Goal: Task Accomplishment & Management: Complete application form

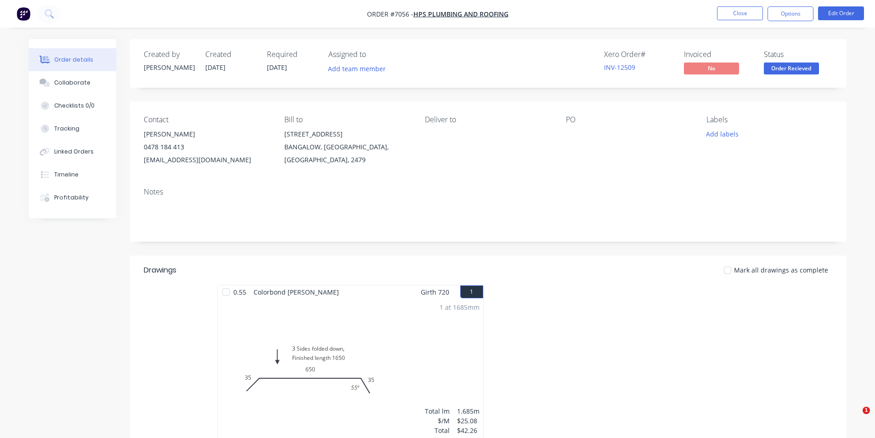
click at [739, 14] on button "Close" at bounding box center [740, 13] width 46 height 14
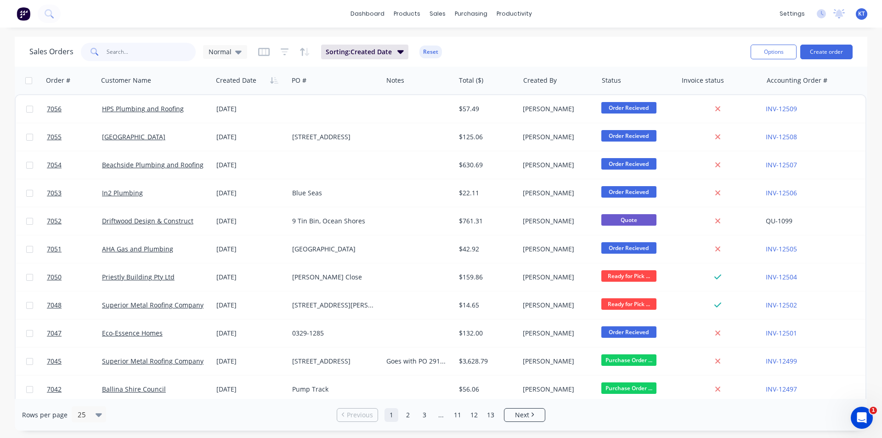
click at [149, 57] on input "text" at bounding box center [152, 52] width 90 height 18
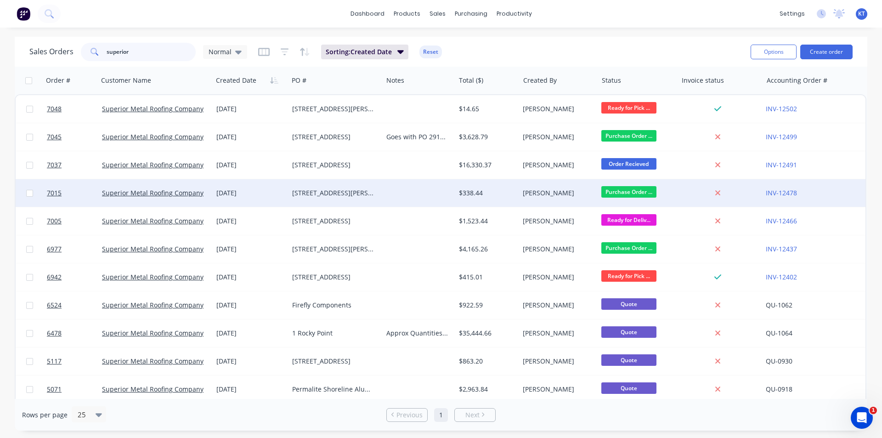
type input "superior"
click at [252, 196] on div "[DATE]" at bounding box center [250, 192] width 68 height 9
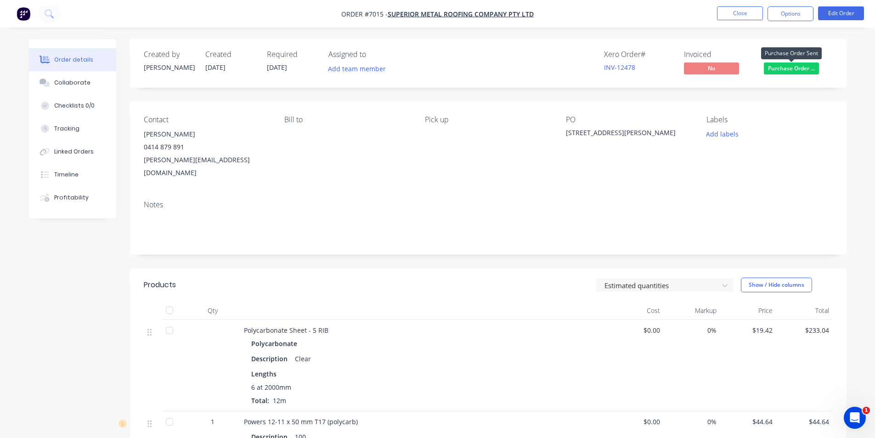
click at [791, 72] on span "Purchase Order ..." at bounding box center [791, 67] width 55 height 11
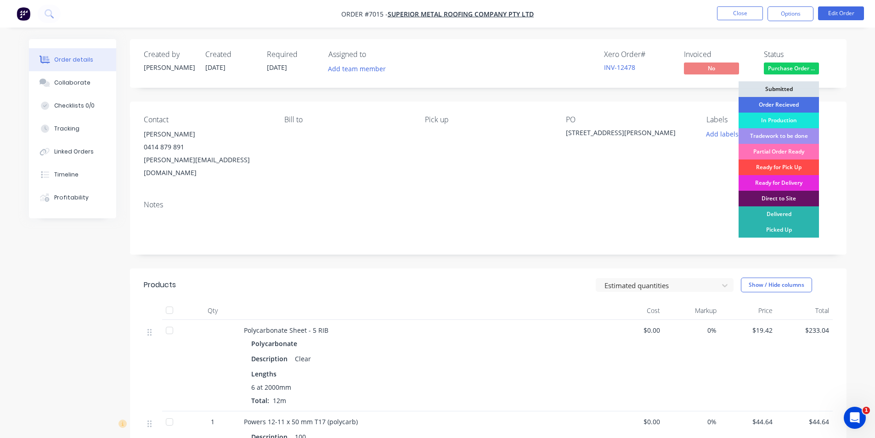
click at [791, 167] on div "Ready for Pick Up" at bounding box center [779, 167] width 80 height 16
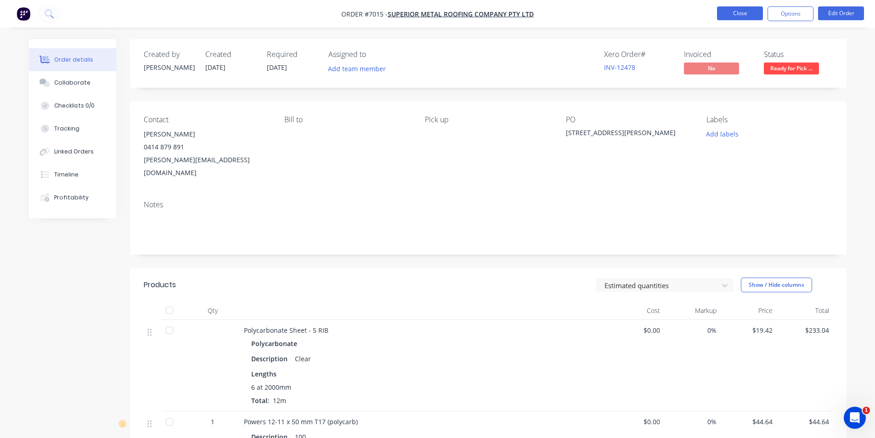
click at [737, 17] on button "Close" at bounding box center [740, 13] width 46 height 14
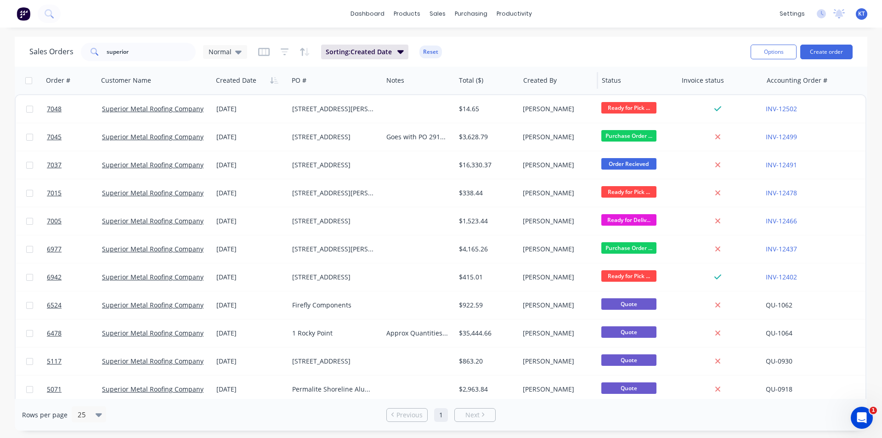
click at [541, 93] on div "Created By" at bounding box center [559, 81] width 79 height 28
click at [821, 54] on button "Create order" at bounding box center [826, 52] width 52 height 15
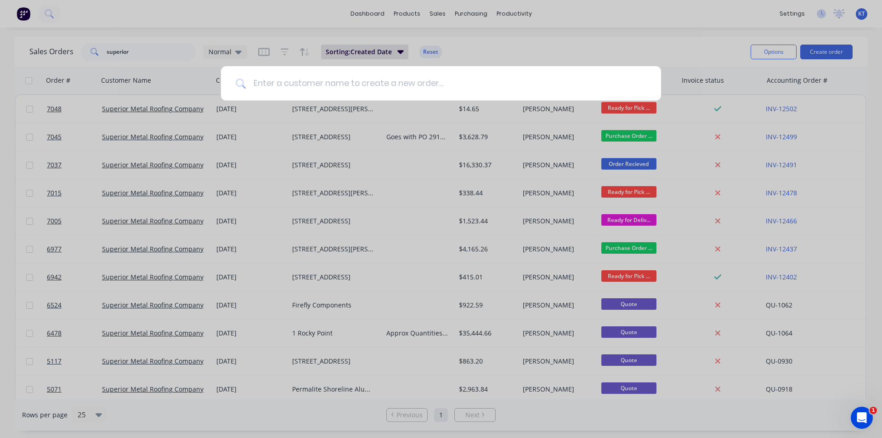
click at [292, 88] on input at bounding box center [446, 83] width 401 height 34
click at [665, 48] on div at bounding box center [441, 219] width 882 height 438
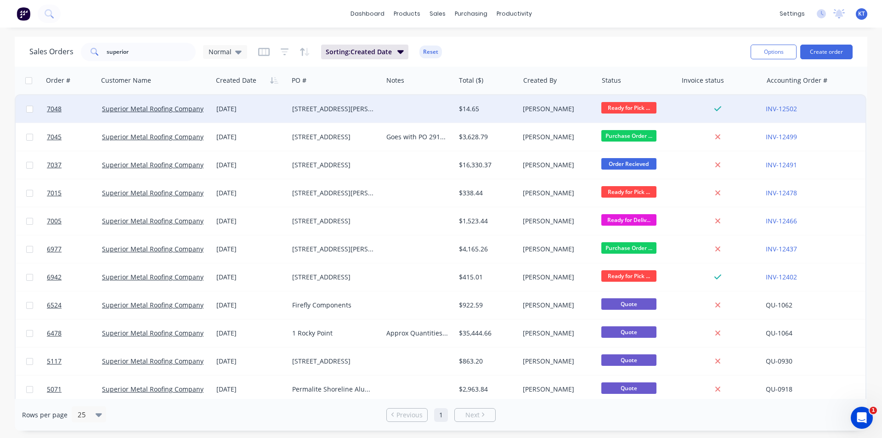
drag, startPoint x: 370, startPoint y: 107, endPoint x: 285, endPoint y: 111, distance: 85.6
click at [285, 111] on div "7048 Superior Metal Roofing Company Pty Ltd [DATE] [STREET_ADDRESS][PERSON_NAME…" at bounding box center [441, 109] width 850 height 28
copy div "[STREET_ADDRESS][PERSON_NAME]"
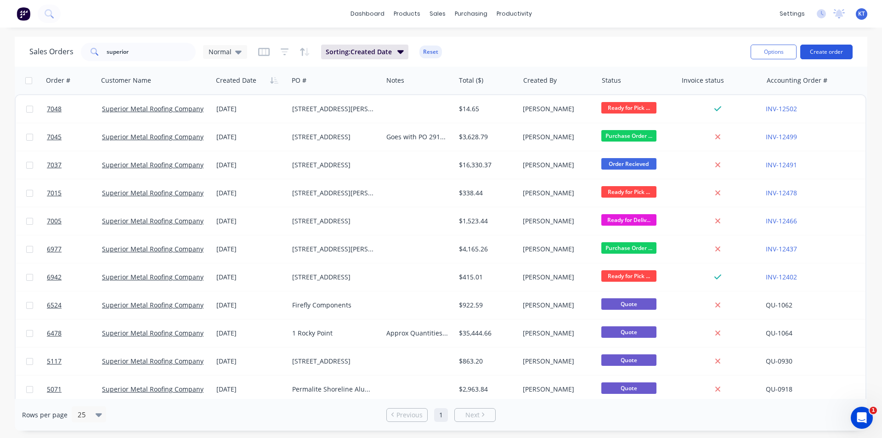
click at [819, 54] on button "Create order" at bounding box center [826, 52] width 52 height 15
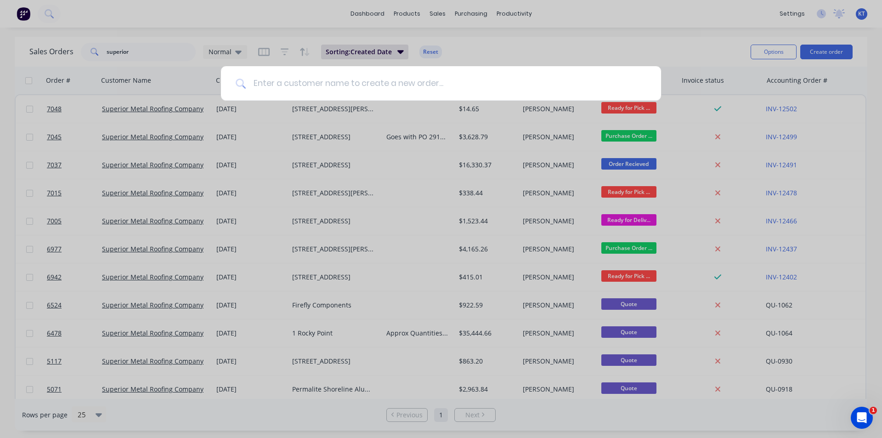
click at [369, 78] on input at bounding box center [446, 83] width 401 height 34
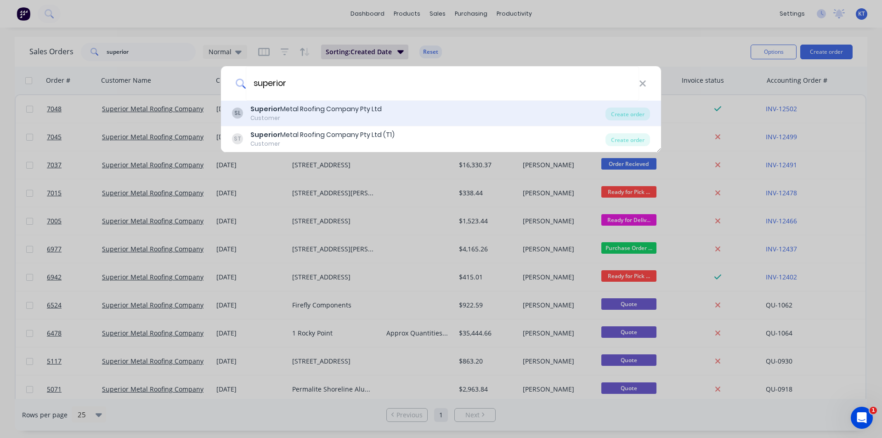
type input "superior"
click at [342, 119] on div "Customer" at bounding box center [315, 118] width 131 height 8
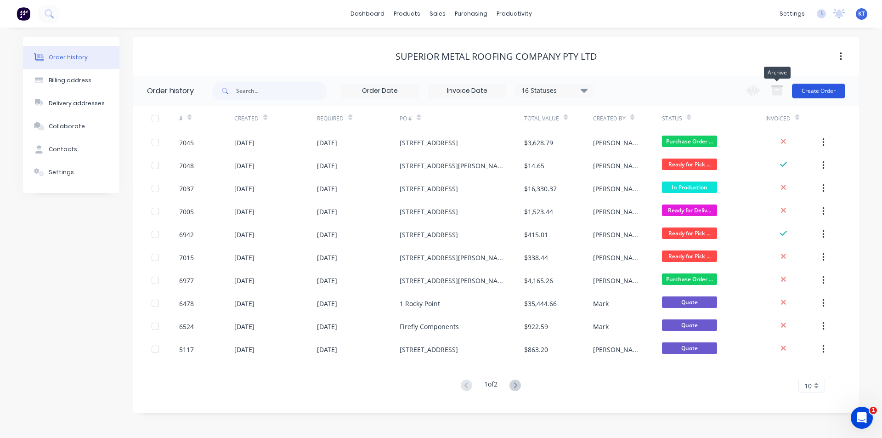
click at [808, 94] on button "Create Order" at bounding box center [818, 91] width 53 height 15
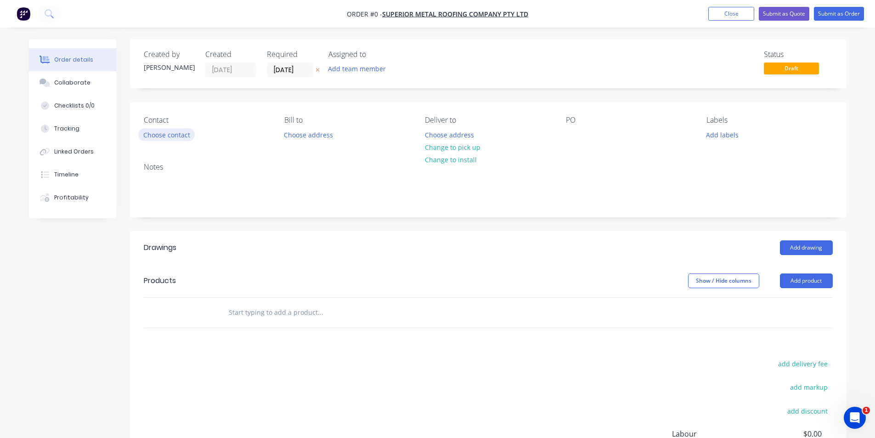
click at [173, 132] on button "Choose contact" at bounding box center [166, 134] width 57 height 12
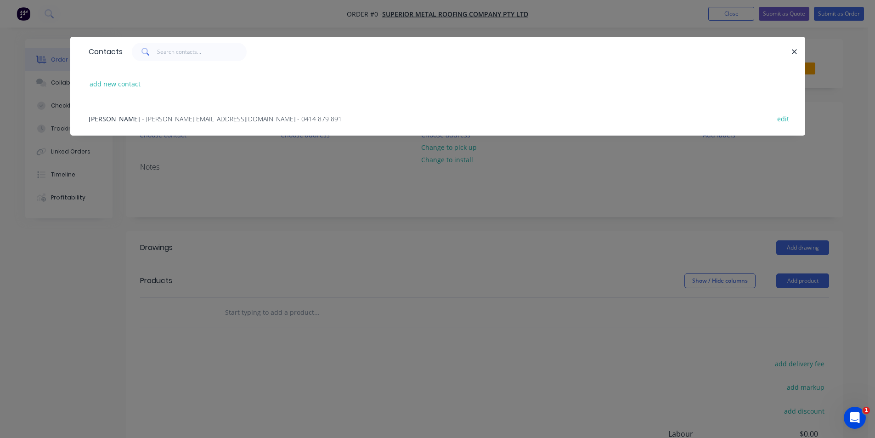
click at [159, 118] on span "- [PERSON_NAME][EMAIL_ADDRESS][DOMAIN_NAME] - 0414 879 891" at bounding box center [242, 118] width 200 height 9
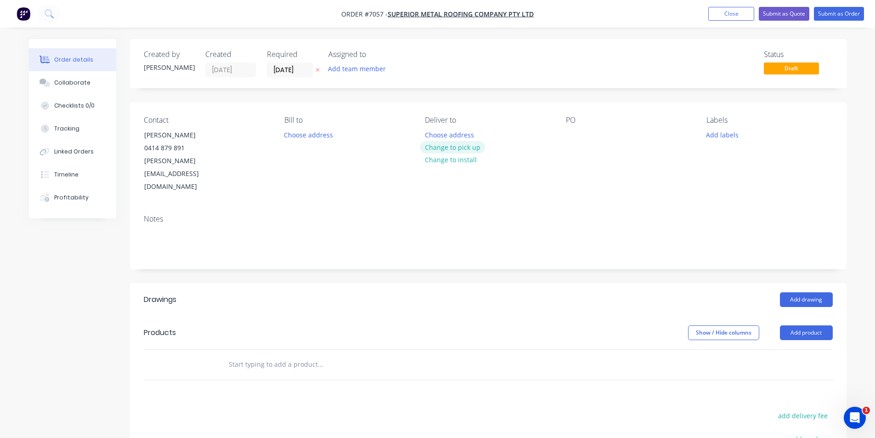
click at [461, 146] on button "Change to pick up" at bounding box center [452, 147] width 65 height 12
click at [576, 135] on div at bounding box center [573, 134] width 15 height 13
paste div
click at [800, 292] on button "Add drawing" at bounding box center [806, 299] width 53 height 15
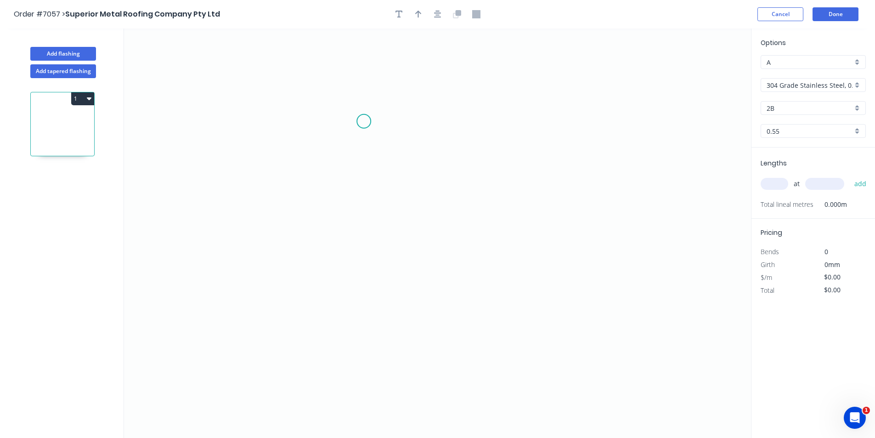
click at [364, 121] on icon "0" at bounding box center [437, 232] width 627 height 409
click at [356, 218] on icon "0" at bounding box center [437, 232] width 627 height 409
click at [504, 217] on icon "0 ?" at bounding box center [437, 232] width 627 height 409
click at [504, 217] on circle at bounding box center [504, 218] width 14 height 14
click at [504, 219] on circle at bounding box center [504, 218] width 14 height 14
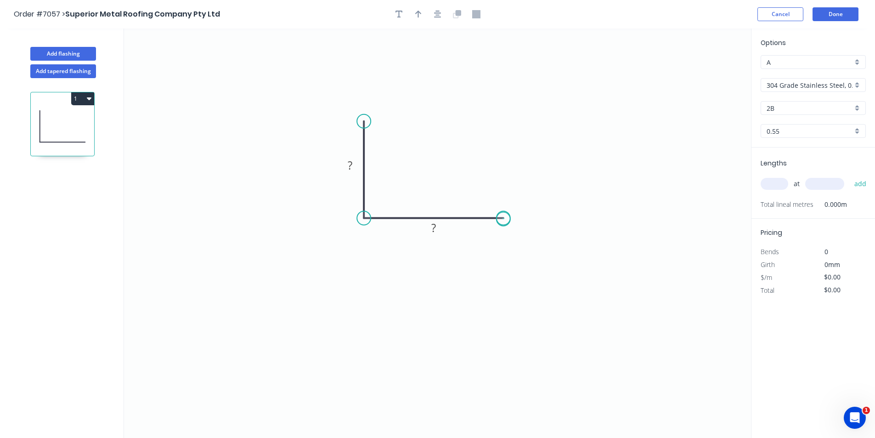
click at [504, 219] on circle at bounding box center [504, 218] width 14 height 14
click at [389, 157] on div "Crush & Fold" at bounding box center [415, 154] width 92 height 19
click at [389, 157] on icon "0 ? ?" at bounding box center [437, 232] width 627 height 409
click at [380, 155] on div "Flip bend" at bounding box center [408, 152] width 92 height 19
click at [525, 254] on div "Crush & Fold" at bounding box center [550, 253] width 92 height 19
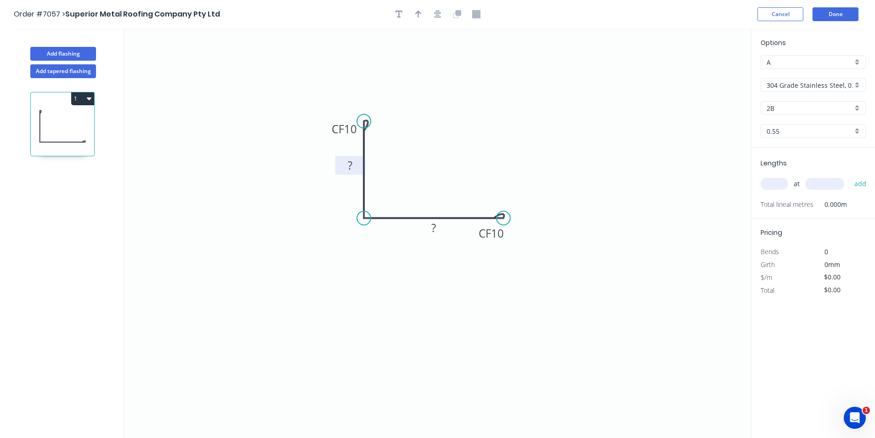
click at [348, 167] on tspan "?" at bounding box center [350, 165] width 5 height 15
click at [62, 56] on button "Add flashing" at bounding box center [63, 54] width 66 height 14
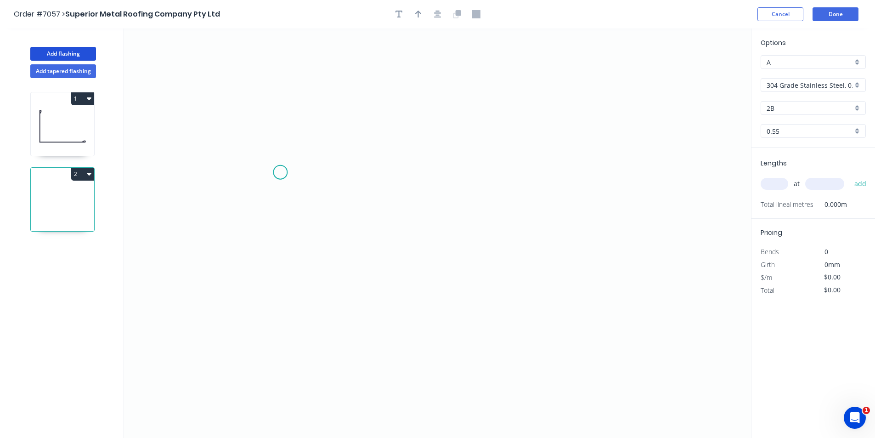
click at [279, 172] on icon "0" at bounding box center [437, 232] width 627 height 409
click at [344, 173] on icon "0" at bounding box center [437, 232] width 627 height 409
click at [344, 180] on icon "0 ?" at bounding box center [437, 232] width 627 height 409
click at [460, 177] on icon "0 ? ?" at bounding box center [437, 232] width 627 height 409
click at [477, 198] on icon "0 ? ? ?" at bounding box center [437, 232] width 627 height 409
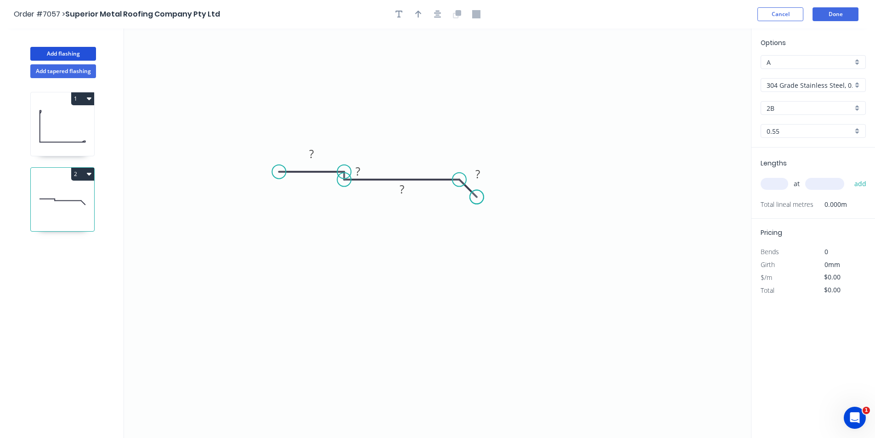
click at [477, 198] on circle at bounding box center [477, 197] width 14 height 14
click at [312, 151] on tspan "?" at bounding box center [311, 153] width 5 height 15
click at [399, 196] on rect at bounding box center [402, 189] width 18 height 13
click at [405, 192] on rect at bounding box center [402, 189] width 18 height 13
click at [473, 233] on icon "0 50 10 165 30" at bounding box center [437, 232] width 627 height 409
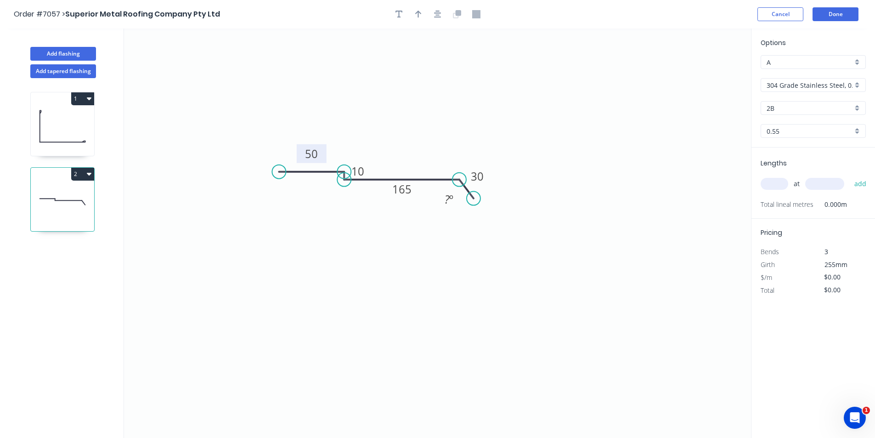
click at [474, 199] on circle at bounding box center [474, 199] width 14 height 14
click at [454, 197] on tspan "º" at bounding box center [451, 199] width 4 height 15
click at [312, 199] on div "Crush & Fold" at bounding box center [324, 202] width 92 height 19
drag, startPoint x: 419, startPoint y: 20, endPoint x: 435, endPoint y: 48, distance: 32.5
click at [419, 19] on button "button" at bounding box center [419, 14] width 14 height 14
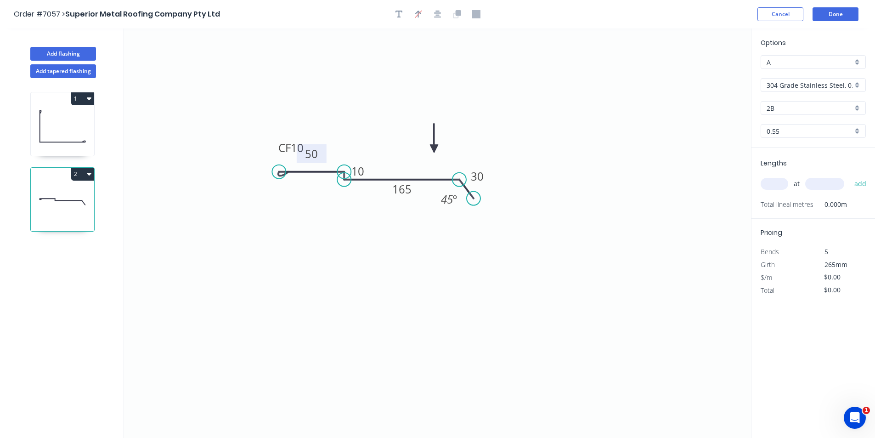
drag, startPoint x: 707, startPoint y: 72, endPoint x: 430, endPoint y: 159, distance: 290.4
click at [430, 153] on icon at bounding box center [434, 138] width 8 height 29
click at [59, 127] on icon at bounding box center [62, 126] width 63 height 59
type input "$46.76"
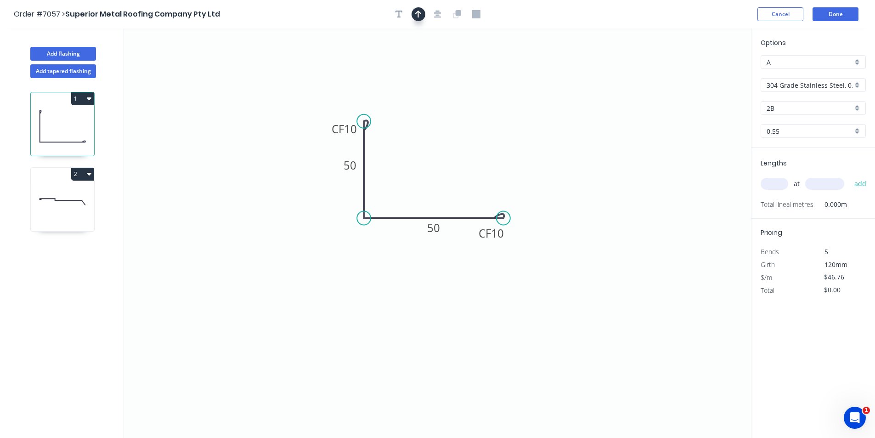
click at [417, 13] on icon "button" at bounding box center [418, 14] width 6 height 7
click at [706, 73] on icon at bounding box center [705, 63] width 8 height 29
drag, startPoint x: 705, startPoint y: 73, endPoint x: 428, endPoint y: 175, distance: 295.3
click at [428, 175] on icon at bounding box center [435, 166] width 27 height 27
click at [820, 86] on input "304 Grade Stainless Steel, 0.9mm Perforated Pattern 208 - 2mm hole" at bounding box center [810, 85] width 86 height 10
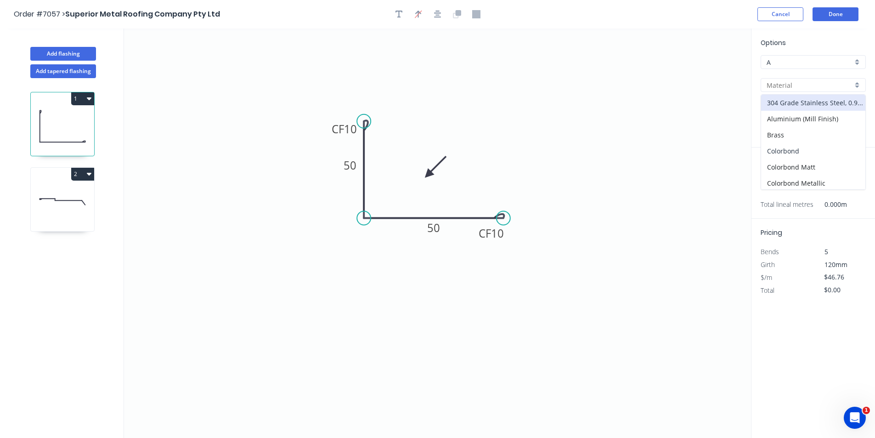
click at [791, 151] on div "Colorbond" at bounding box center [813, 151] width 104 height 16
type input "Colorbond"
type input "Basalt"
type input "$10.77"
click at [798, 108] on input "Basalt" at bounding box center [810, 108] width 86 height 10
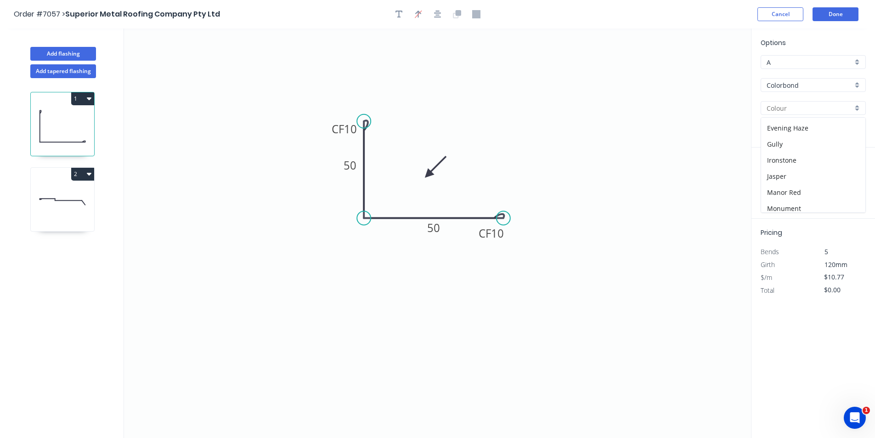
scroll to position [138, 0]
click at [800, 179] on div "Monument" at bounding box center [813, 181] width 104 height 16
type input "Monument"
click at [773, 183] on input "text" at bounding box center [775, 184] width 28 height 12
type input "1"
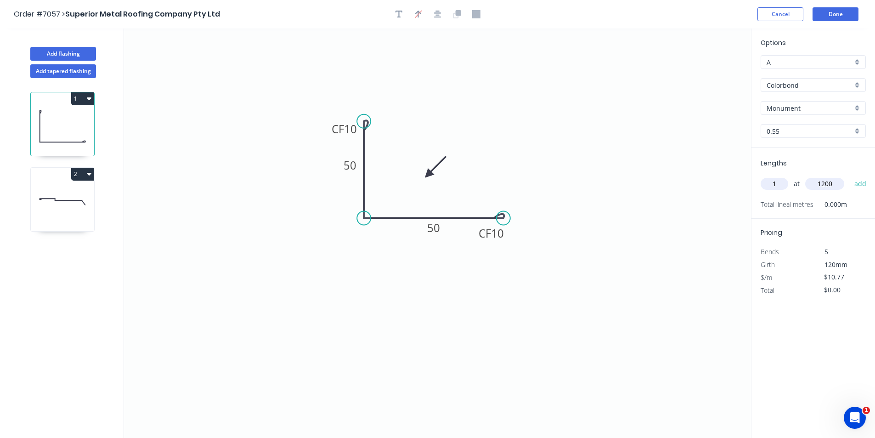
type input "1200"
click at [850, 176] on button "add" at bounding box center [861, 184] width 22 height 16
type input "$12.92"
click at [55, 202] on icon at bounding box center [62, 201] width 63 height 59
type input "304 Grade Stainless Steel, 0.9mm Perforated Pattern 208 - 2mm hole"
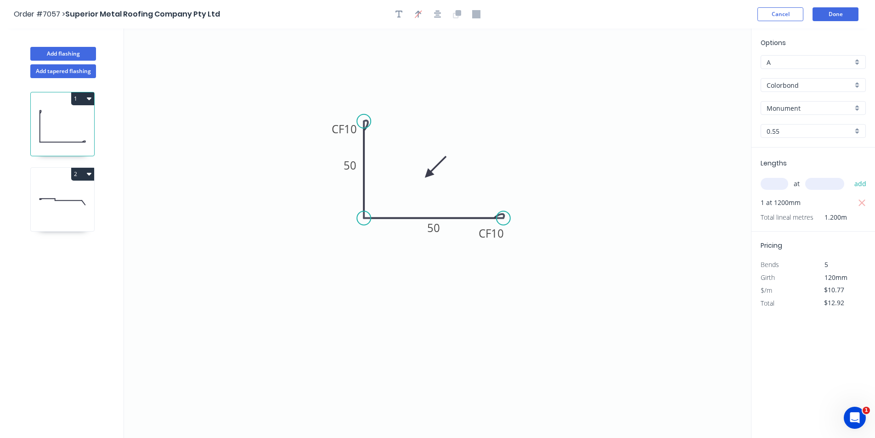
type input "2B"
type input "$0.00"
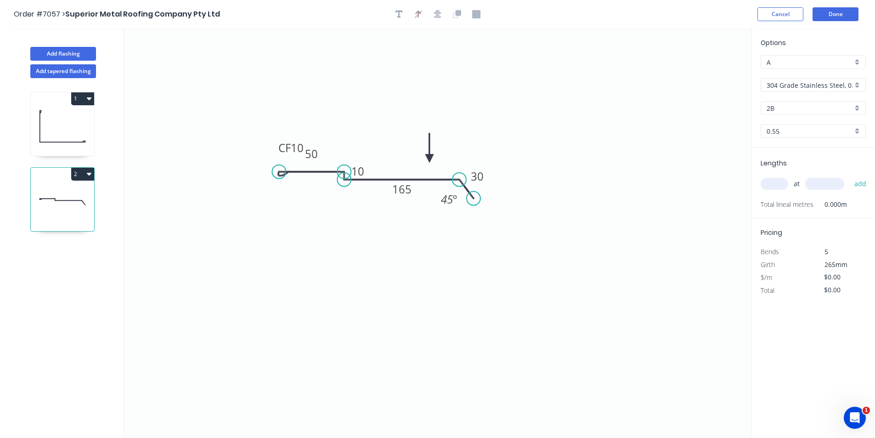
click at [766, 186] on input "text" at bounding box center [775, 184] width 28 height 12
click at [788, 83] on input "304 Grade Stainless Steel, 0.9mm Perforated Pattern 208 - 2mm hole" at bounding box center [810, 85] width 86 height 10
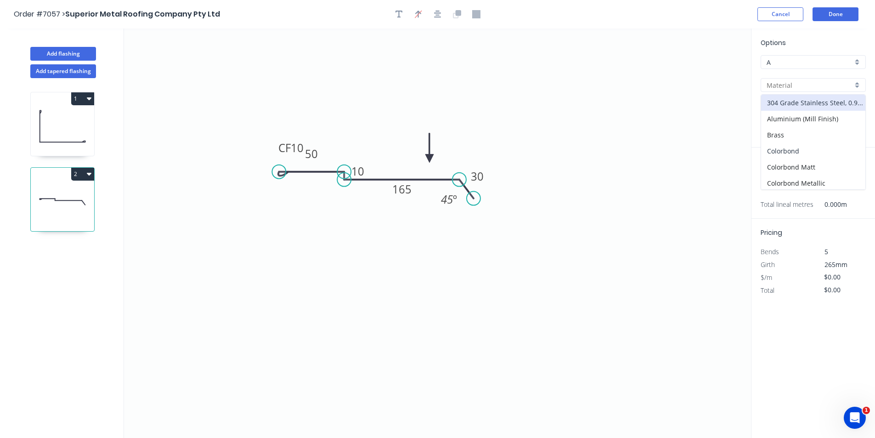
click at [789, 153] on div "Colorbond" at bounding box center [813, 151] width 104 height 16
type input "Colorbond"
type input "Basalt"
type input "$13.45"
click at [791, 110] on input "Basalt" at bounding box center [810, 108] width 86 height 10
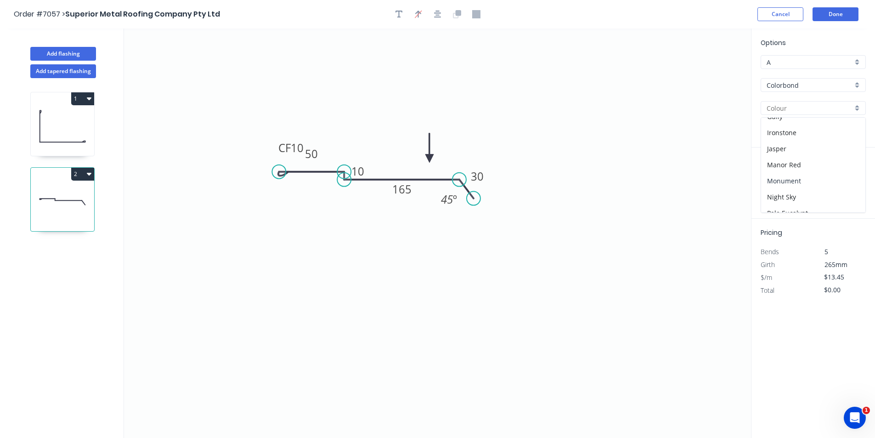
click at [791, 181] on div "Monument" at bounding box center [813, 181] width 104 height 16
type input "Monument"
click at [773, 184] on input "text" at bounding box center [775, 184] width 28 height 12
type input "1"
type input "4200"
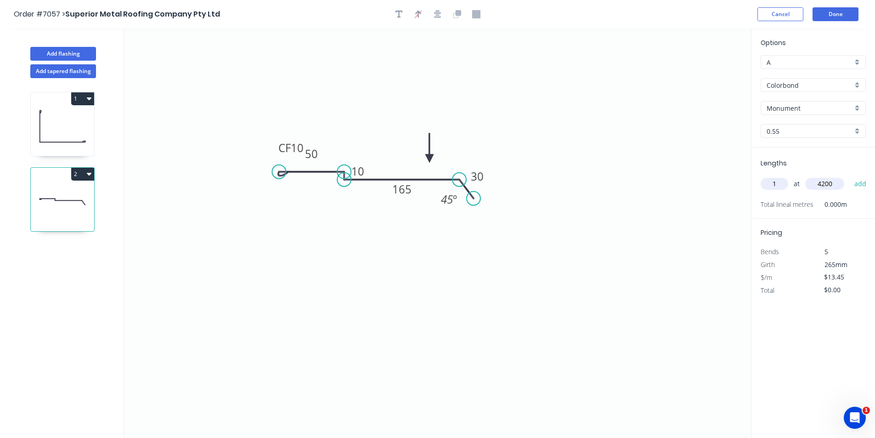
click at [850, 176] on button "add" at bounding box center [861, 184] width 22 height 16
type input "$56.49"
click at [834, 19] on button "Done" at bounding box center [836, 14] width 46 height 14
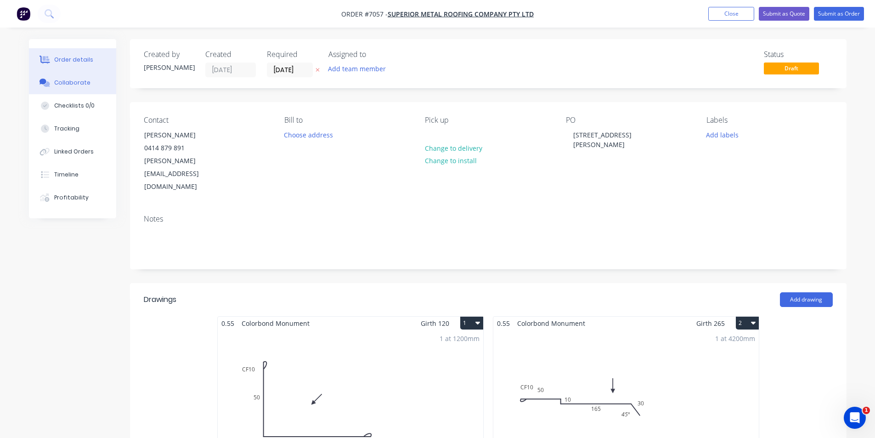
click at [61, 88] on button "Collaborate" at bounding box center [72, 82] width 87 height 23
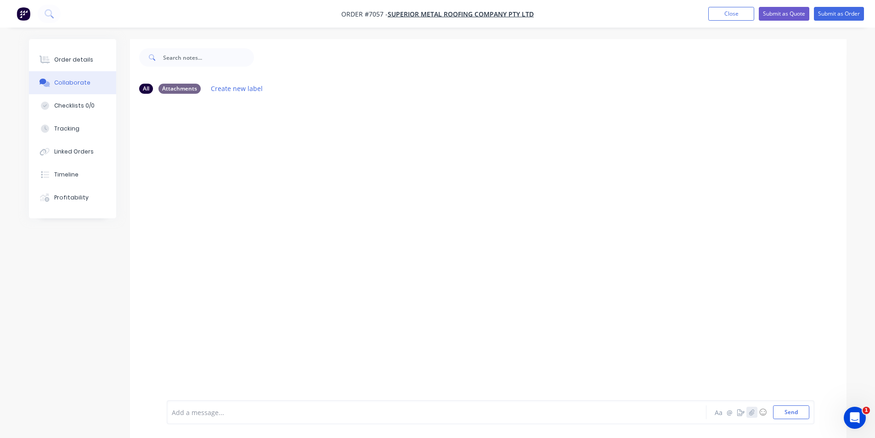
click at [748, 413] on button "button" at bounding box center [752, 412] width 11 height 11
click at [784, 414] on button "Send" at bounding box center [791, 412] width 36 height 14
click at [74, 62] on div "Order details" at bounding box center [73, 60] width 39 height 8
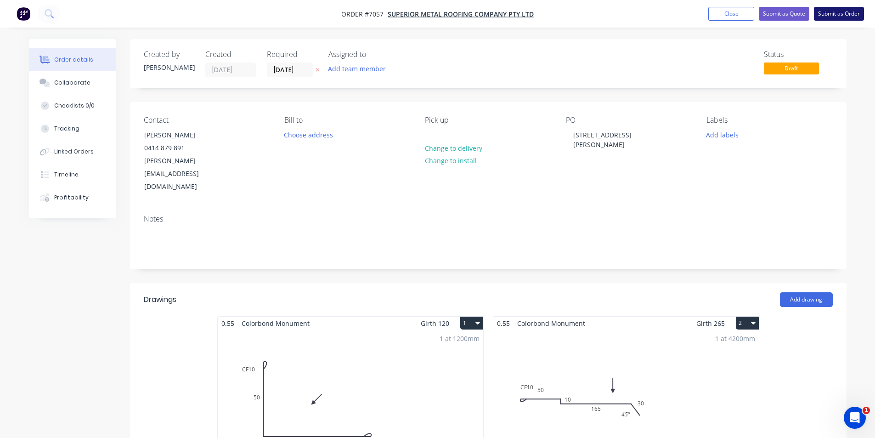
click at [843, 15] on button "Submit as Order" at bounding box center [839, 14] width 50 height 14
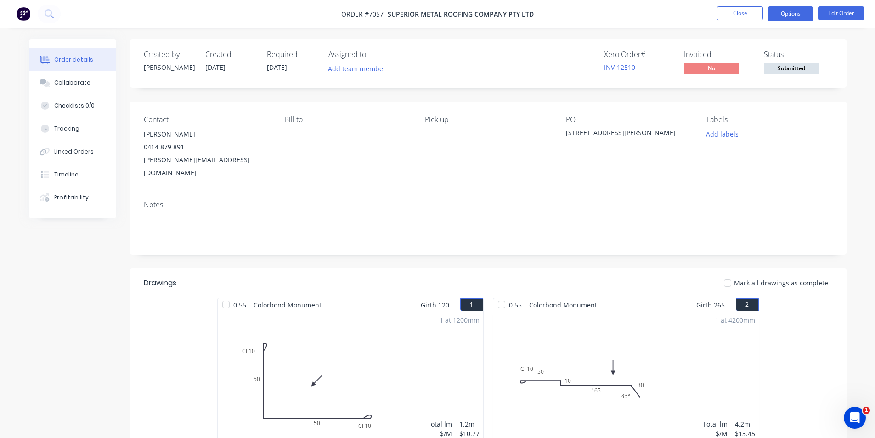
click at [794, 19] on button "Options" at bounding box center [791, 13] width 46 height 15
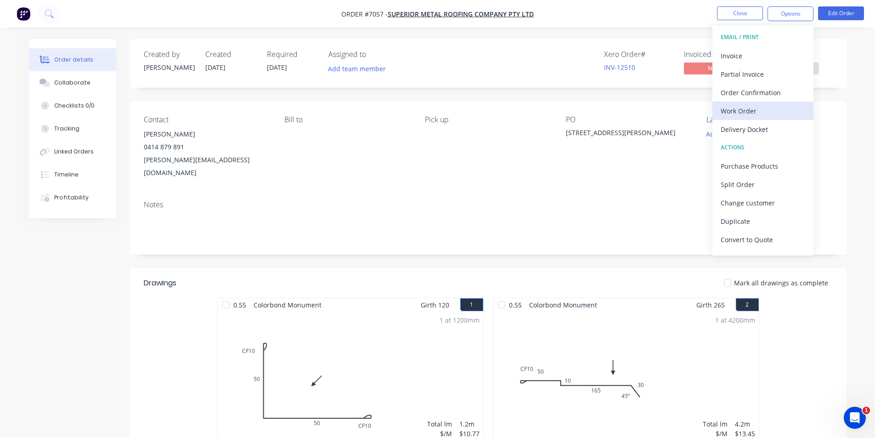
click at [767, 111] on div "Work Order" at bounding box center [763, 110] width 85 height 13
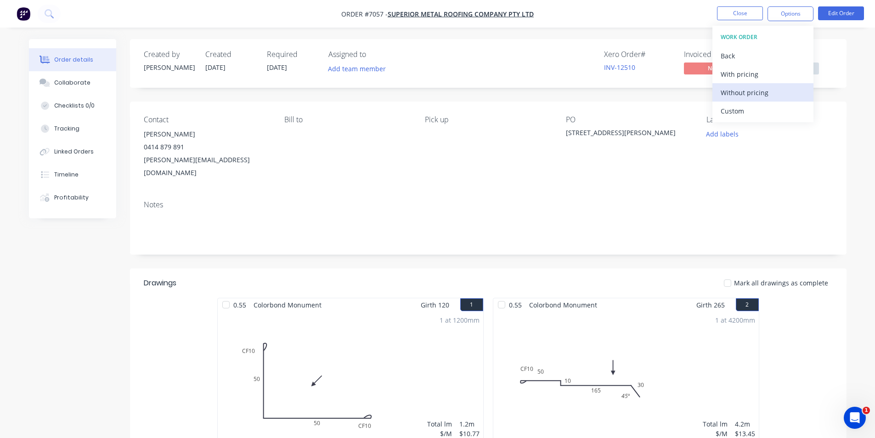
click at [772, 96] on div "Without pricing" at bounding box center [763, 92] width 85 height 13
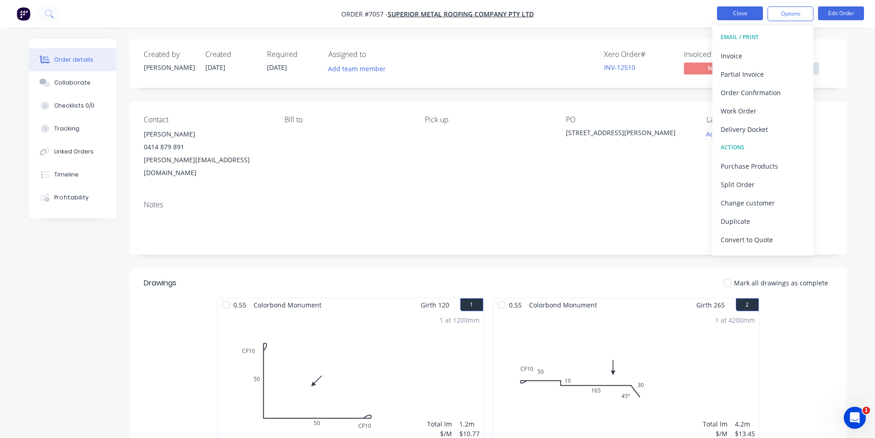
click at [741, 19] on button "Close" at bounding box center [740, 13] width 46 height 14
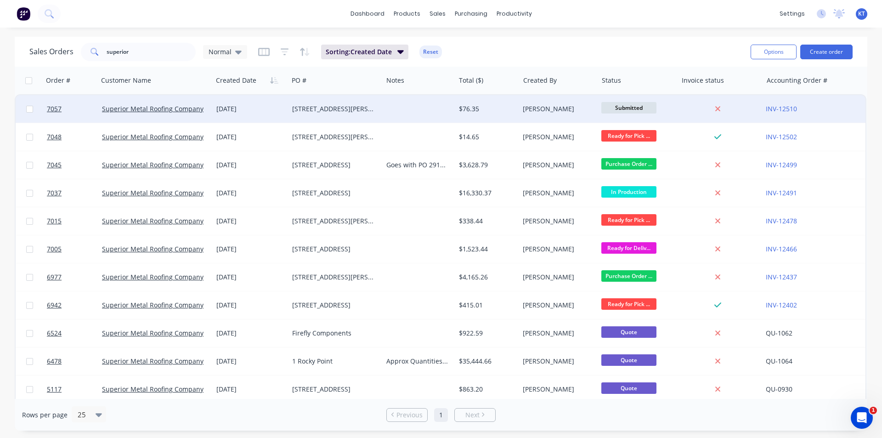
click at [454, 115] on div at bounding box center [419, 109] width 72 height 28
click at [317, 103] on div "[STREET_ADDRESS][PERSON_NAME]" at bounding box center [336, 109] width 94 height 28
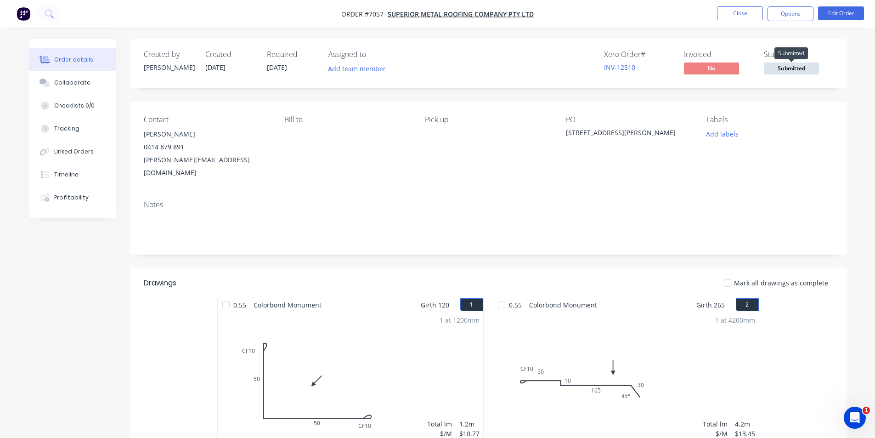
click at [793, 71] on span "Submitted" at bounding box center [791, 67] width 55 height 11
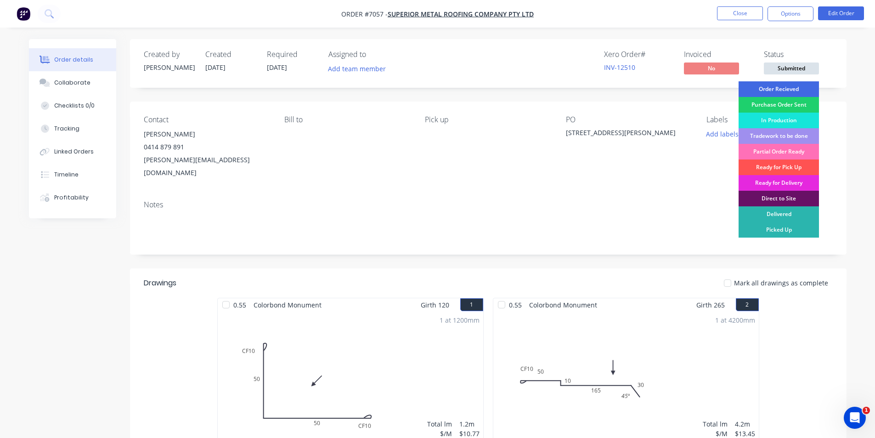
click at [783, 91] on div "Order Recieved" at bounding box center [779, 89] width 80 height 16
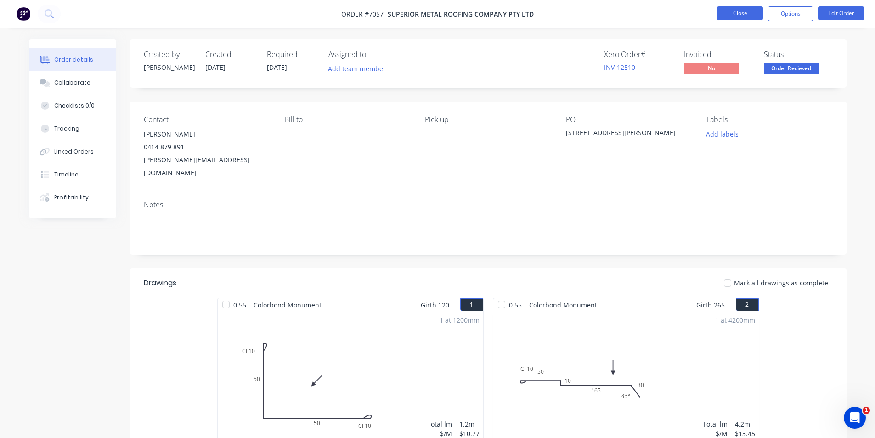
click at [749, 13] on button "Close" at bounding box center [740, 13] width 46 height 14
